Goal: Check status: Check status

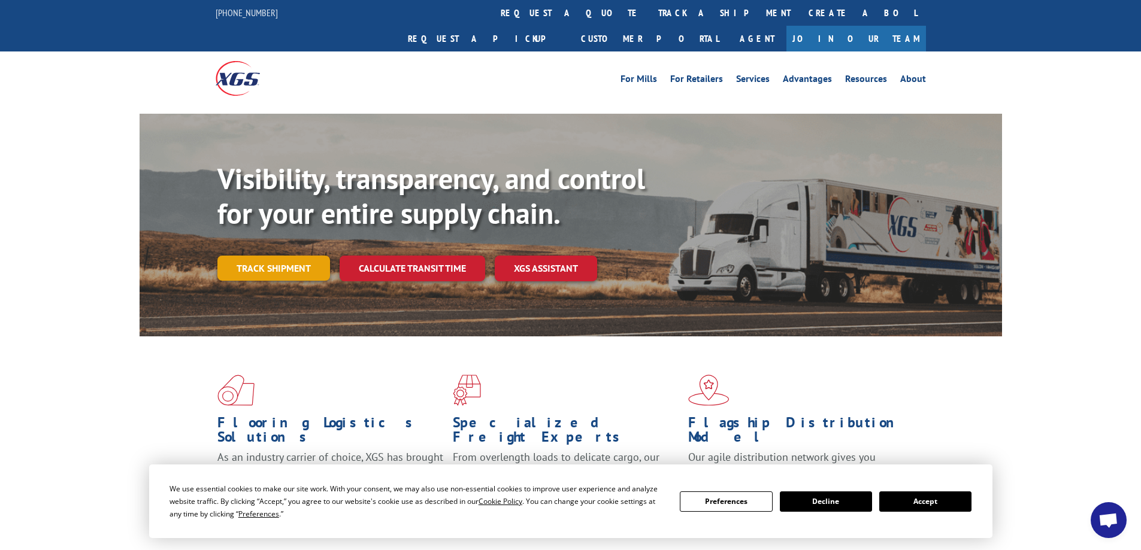
click at [290, 256] on link "Track shipment" at bounding box center [273, 268] width 113 height 25
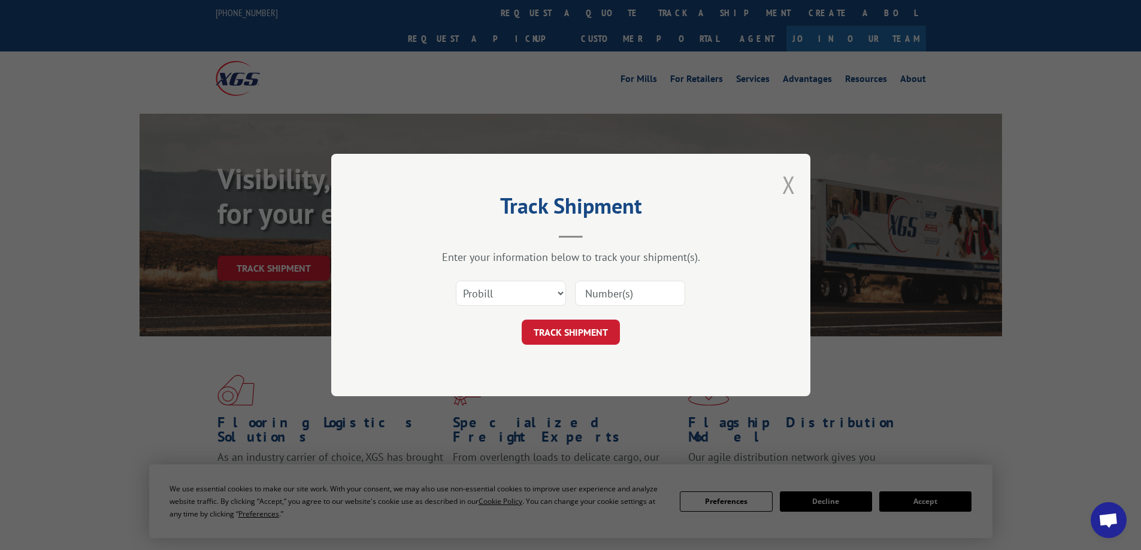
click at [792, 187] on button "Close modal" at bounding box center [788, 185] width 13 height 32
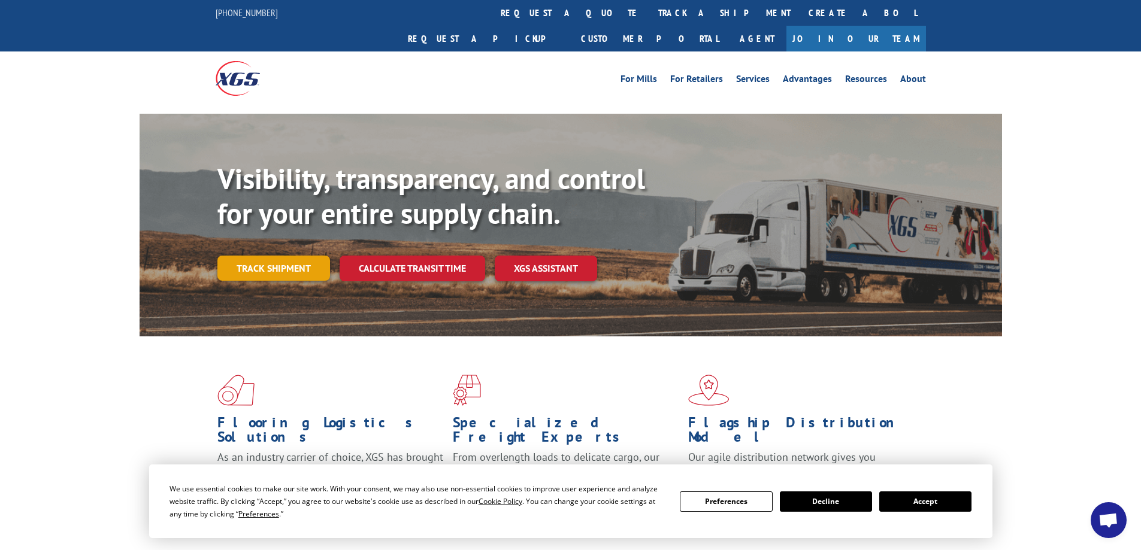
click at [281, 256] on link "Track shipment" at bounding box center [273, 268] width 113 height 25
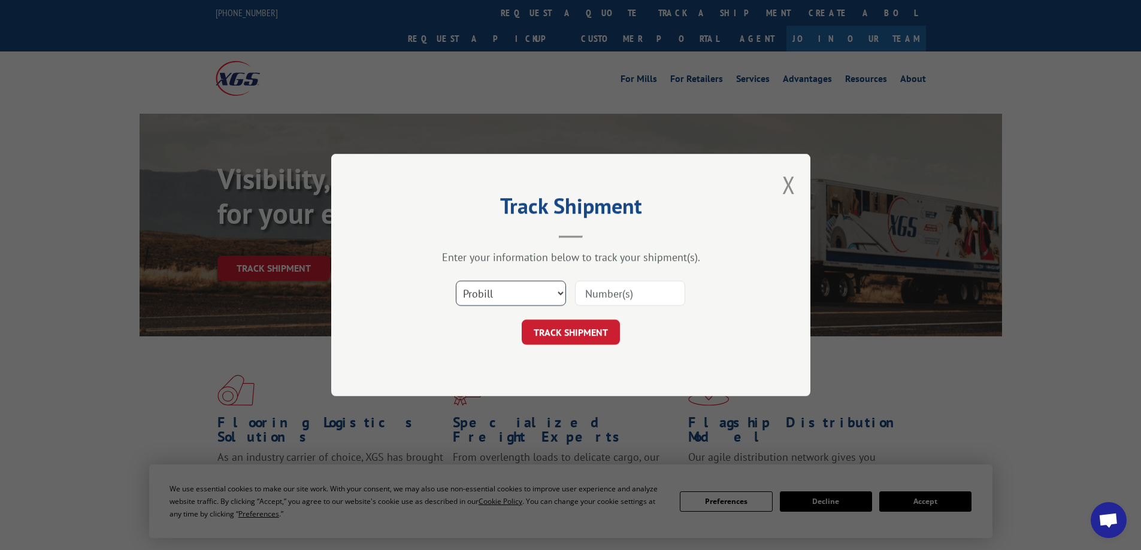
drag, startPoint x: 528, startPoint y: 299, endPoint x: 562, endPoint y: 293, distance: 34.2
click at [528, 299] on select "Select category... Probill BOL PO" at bounding box center [511, 293] width 110 height 25
click at [614, 296] on input at bounding box center [630, 293] width 110 height 25
type input "17666801"
click at [597, 335] on button "TRACK SHIPMENT" at bounding box center [571, 332] width 98 height 25
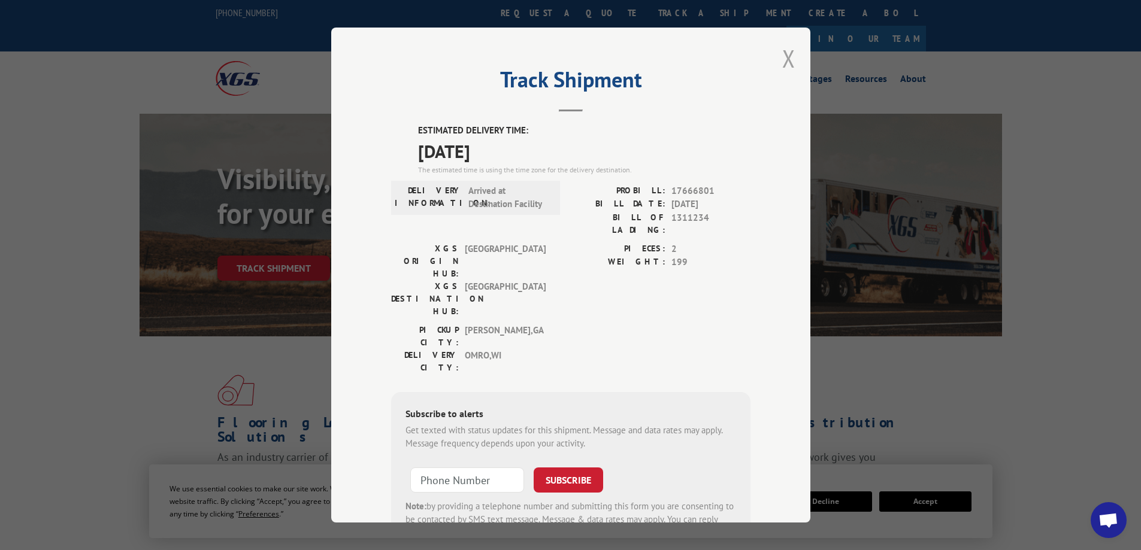
click at [788, 57] on button "Close modal" at bounding box center [788, 59] width 13 height 32
